Goal: Task Accomplishment & Management: Manage account settings

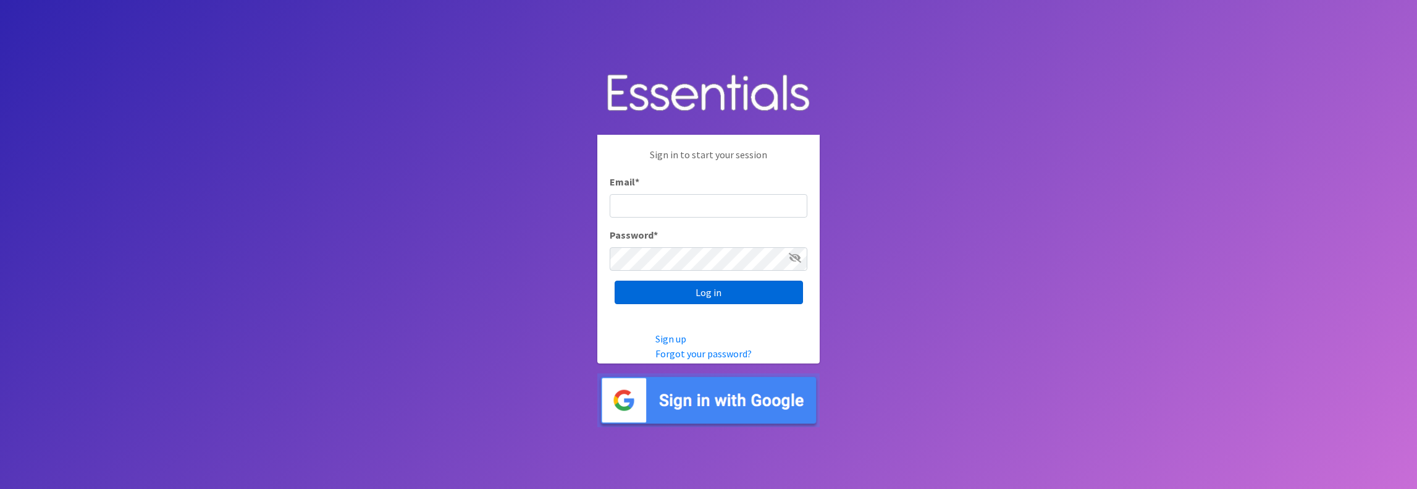
type input "[PERSON_NAME][EMAIL_ADDRESS][DOMAIN_NAME]"
click at [703, 289] on input "Log in" at bounding box center [709, 292] width 188 height 23
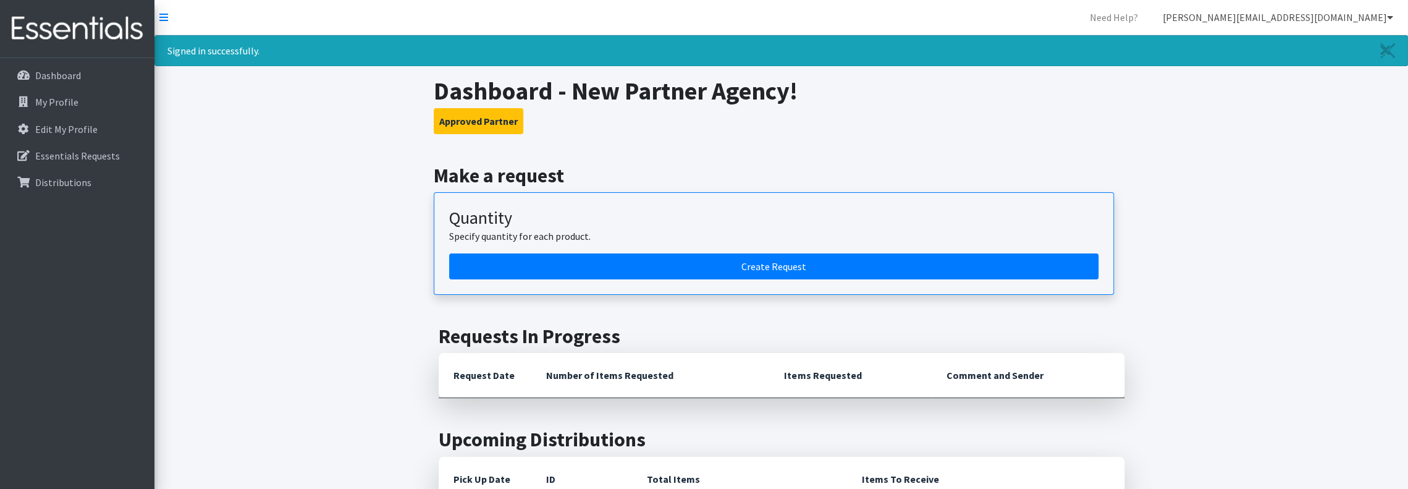
click at [1390, 14] on icon at bounding box center [1390, 17] width 6 height 10
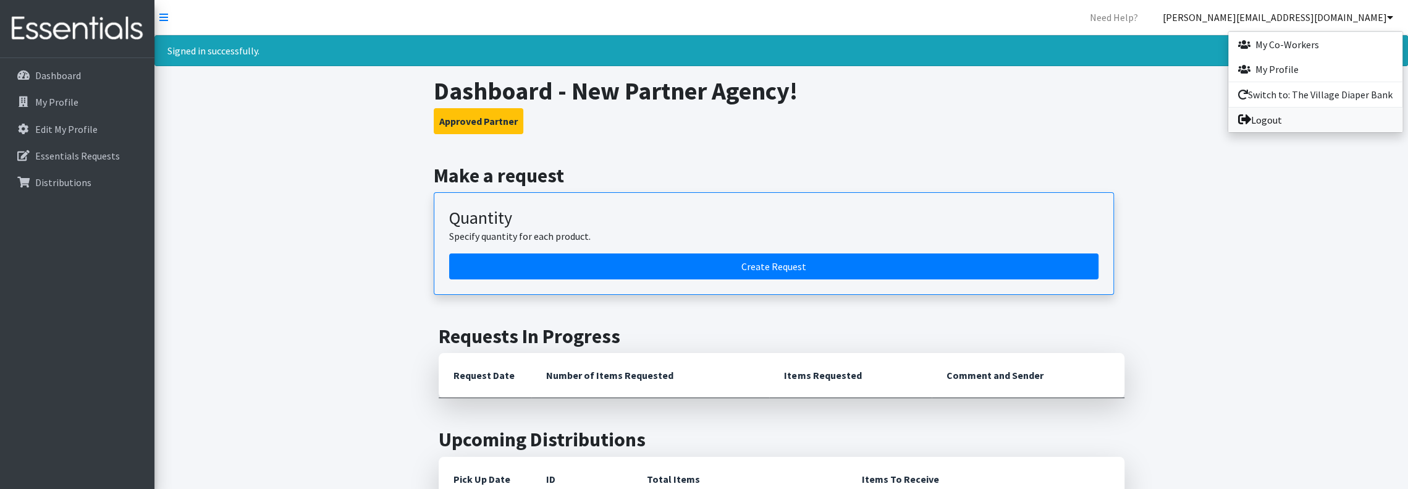
click at [1267, 125] on link "Logout" at bounding box center [1315, 120] width 174 height 25
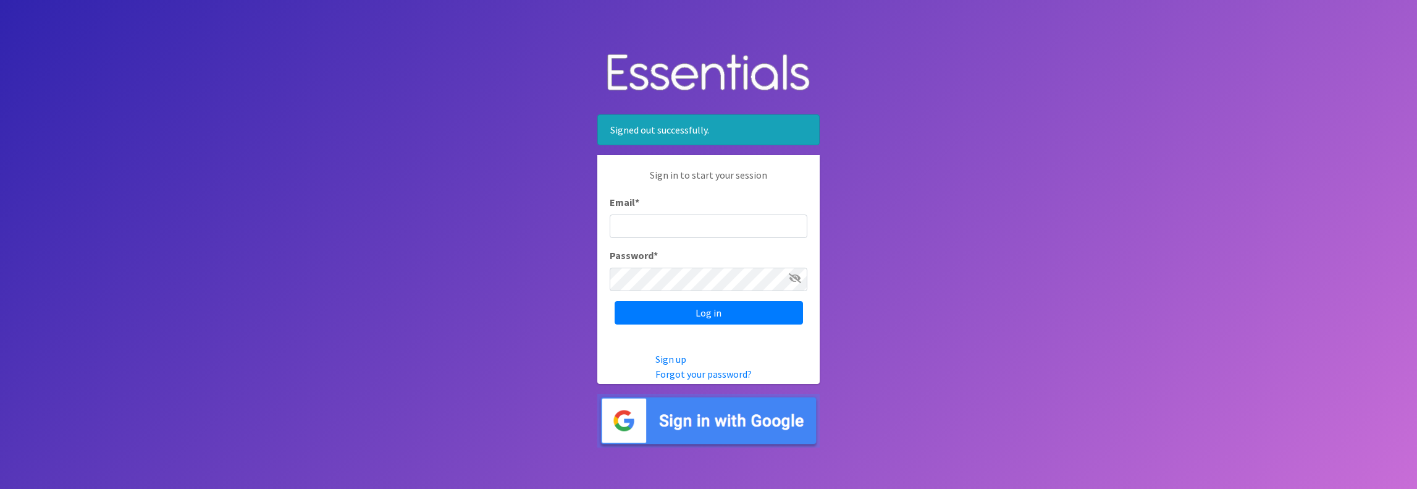
type input "[PERSON_NAME][EMAIL_ADDRESS][DOMAIN_NAME]"
click at [777, 224] on input "[PERSON_NAME][EMAIL_ADDRESS][DOMAIN_NAME]" at bounding box center [709, 225] width 198 height 23
click at [708, 313] on input "Log in" at bounding box center [709, 312] width 188 height 23
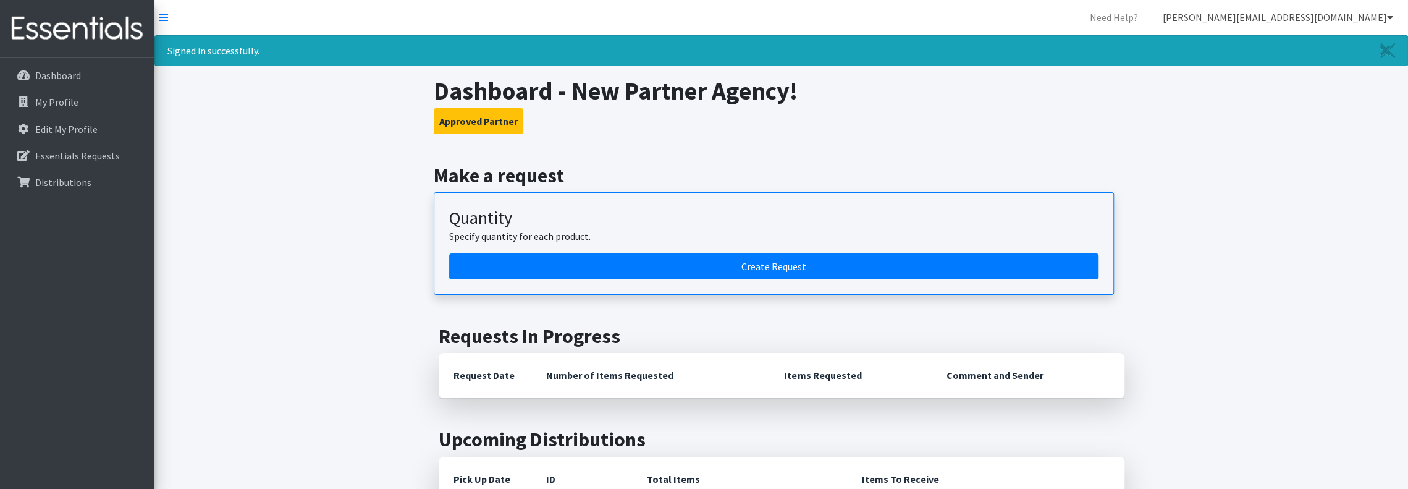
click at [1390, 17] on icon at bounding box center [1390, 17] width 6 height 10
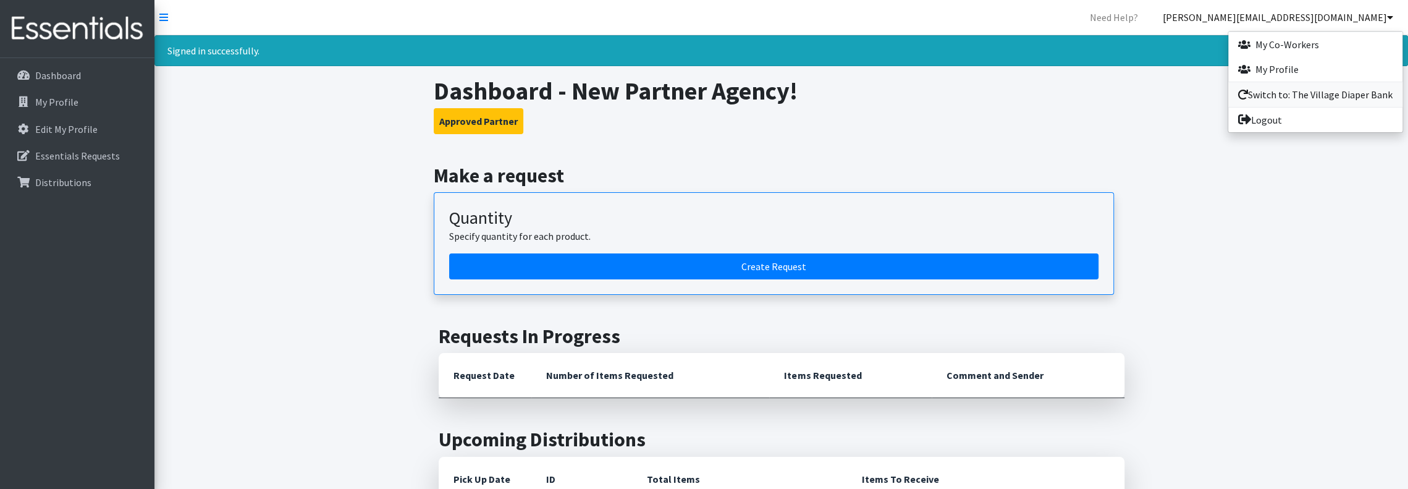
click at [1272, 89] on link "Switch to: The Village Diaper Bank" at bounding box center [1315, 94] width 174 height 25
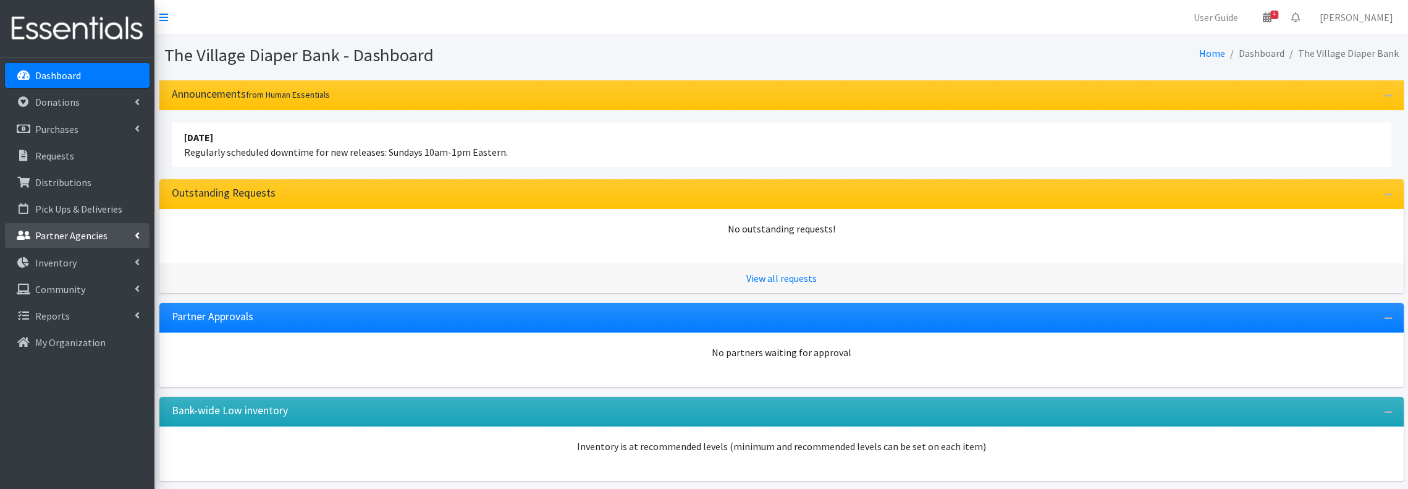
click at [60, 229] on p "Partner Agencies" at bounding box center [71, 235] width 72 height 12
click at [59, 263] on link "All Partners" at bounding box center [77, 262] width 145 height 25
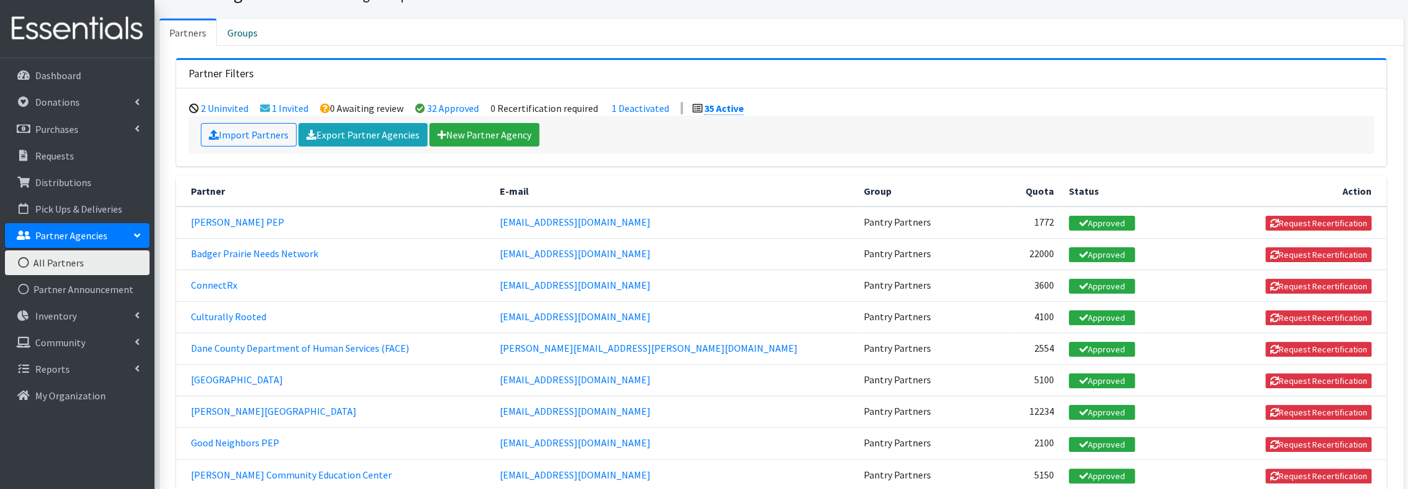
scroll to position [82, 0]
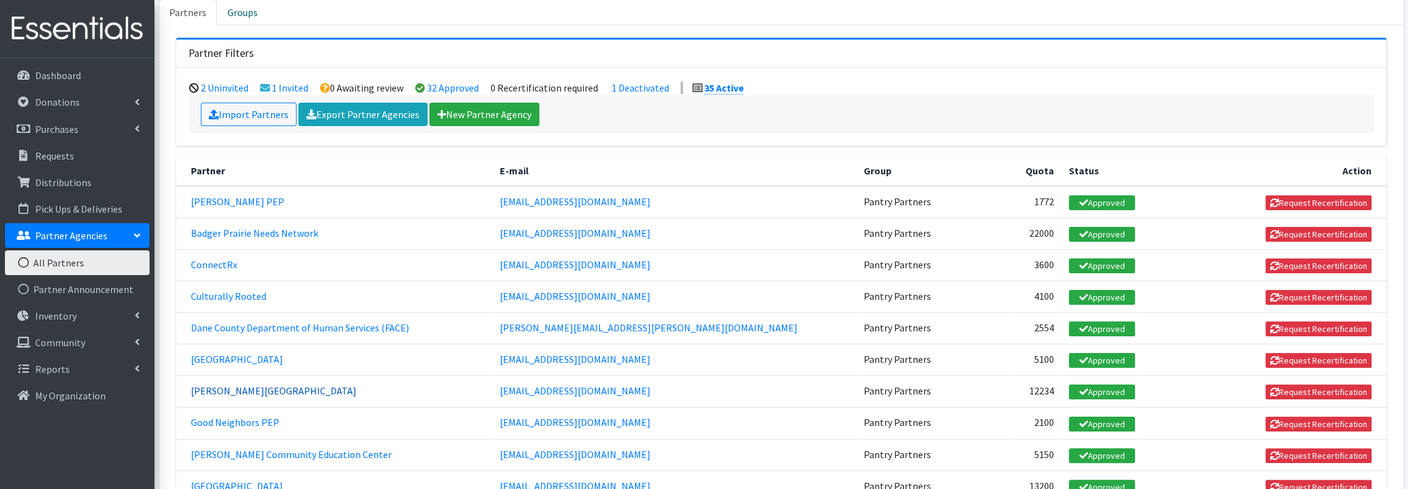
click at [273, 386] on link "[PERSON_NAME][GEOGRAPHIC_DATA]" at bounding box center [274, 390] width 166 height 12
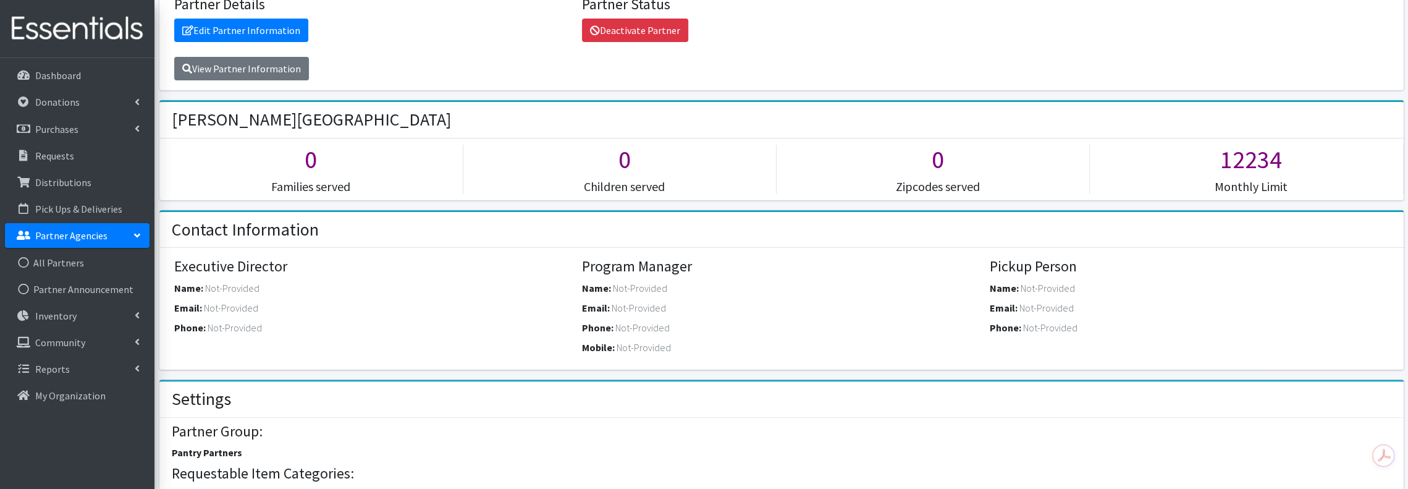
scroll to position [82, 0]
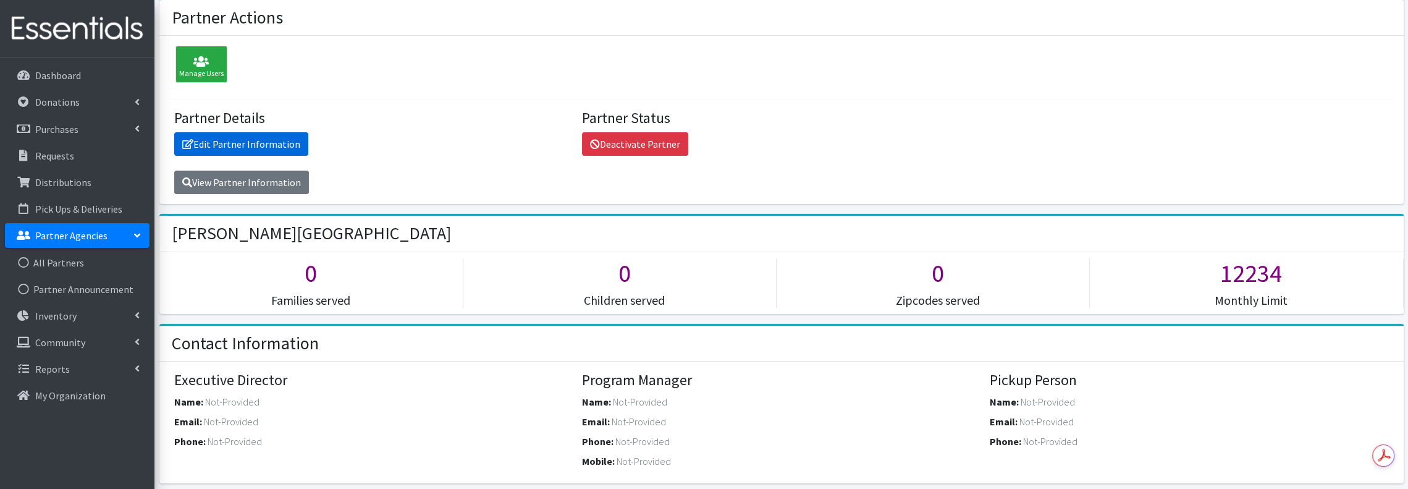
click at [252, 141] on link "Edit Partner Information" at bounding box center [241, 143] width 134 height 23
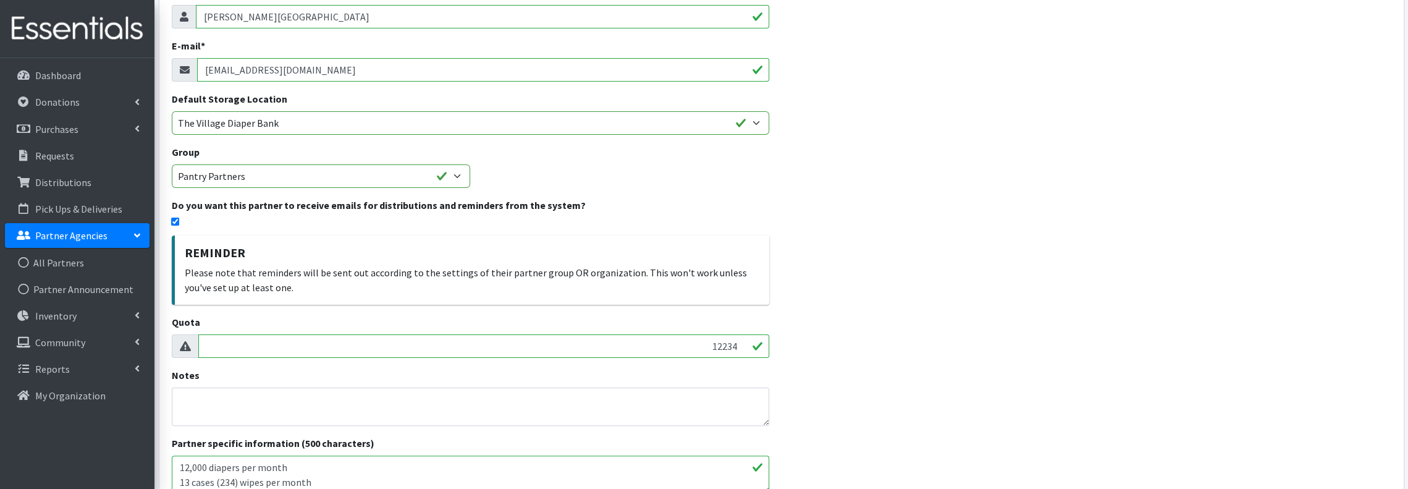
scroll to position [164, 0]
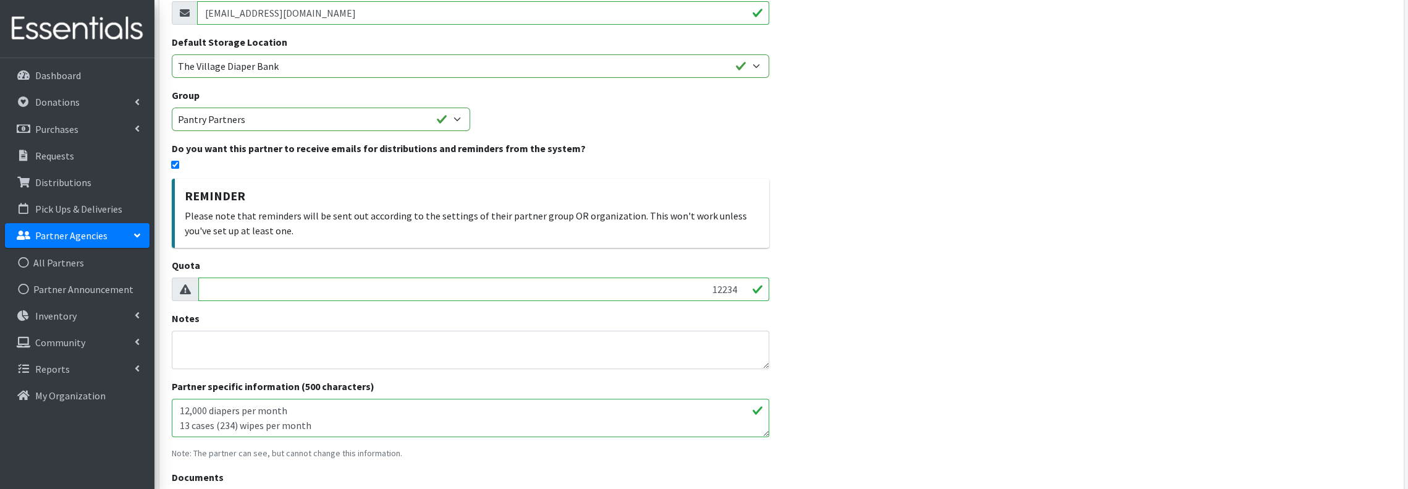
drag, startPoint x: 328, startPoint y: 423, endPoint x: 195, endPoint y: 415, distance: 133.7
click at [137, 427] on div "User Guide 4 4 Pick-ups remaining this week View Calendar 0 Requests 0 Partner …" at bounding box center [704, 230] width 1408 height 789
